Goal: Check status: Check status

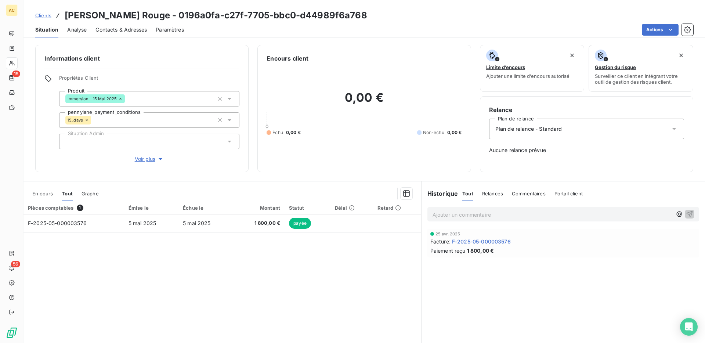
click at [43, 17] on span "Clients" at bounding box center [43, 15] width 16 height 6
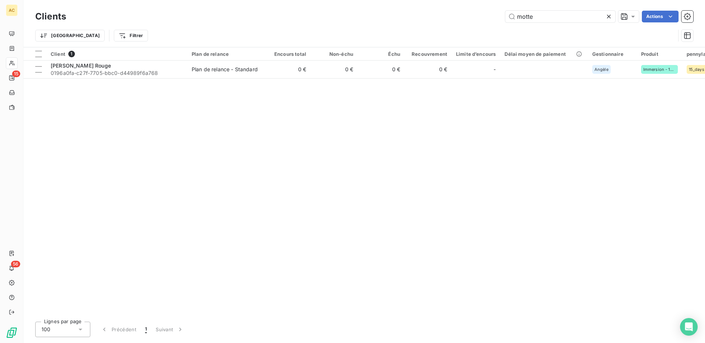
click at [535, 25] on div "Trier Filtrer" at bounding box center [364, 35] width 658 height 23
drag, startPoint x: 535, startPoint y: 17, endPoint x: 453, endPoint y: 14, distance: 81.2
click at [453, 14] on div "motte Actions" at bounding box center [384, 17] width 618 height 12
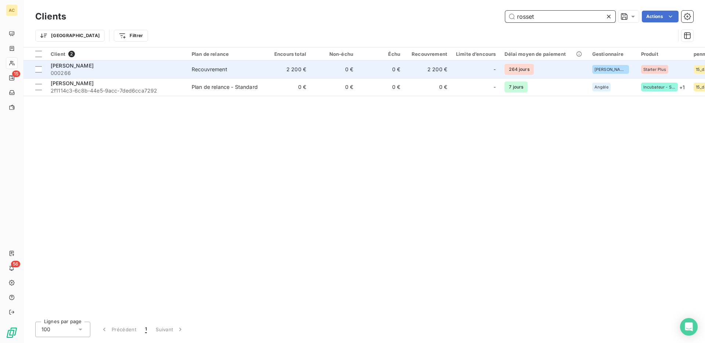
type input "rosset"
click at [180, 75] on span "000266" at bounding box center [117, 72] width 132 height 7
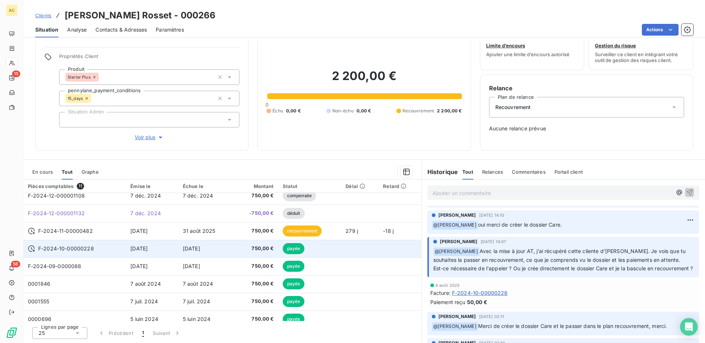
scroll to position [41, 0]
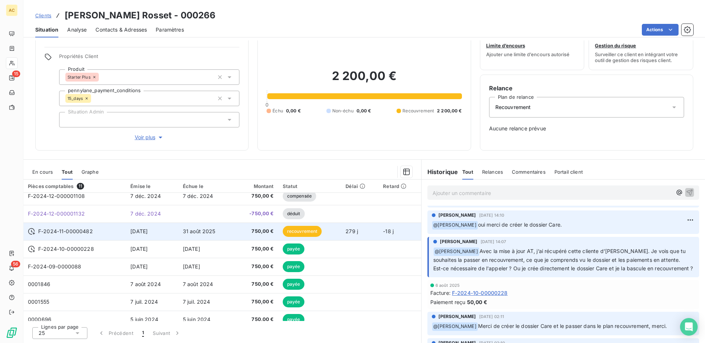
click at [255, 236] on td "750,00 €" at bounding box center [257, 232] width 44 height 18
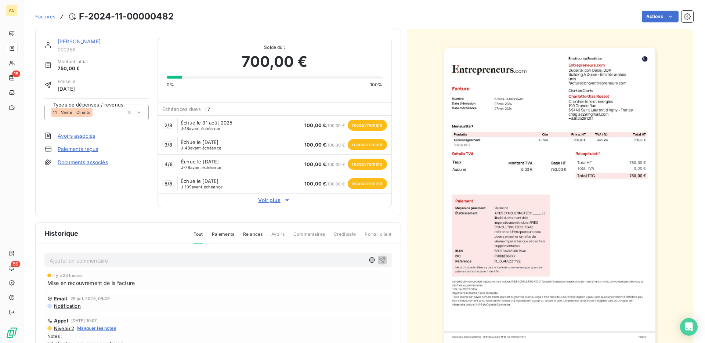
click at [47, 15] on span "Factures" at bounding box center [45, 17] width 20 height 6
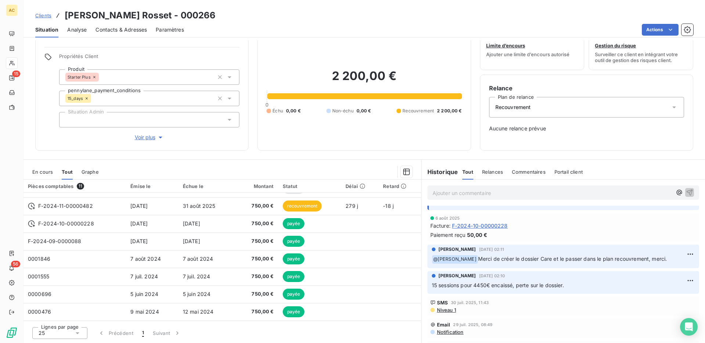
scroll to position [204, 0]
